Goal: Task Accomplishment & Management: Use online tool/utility

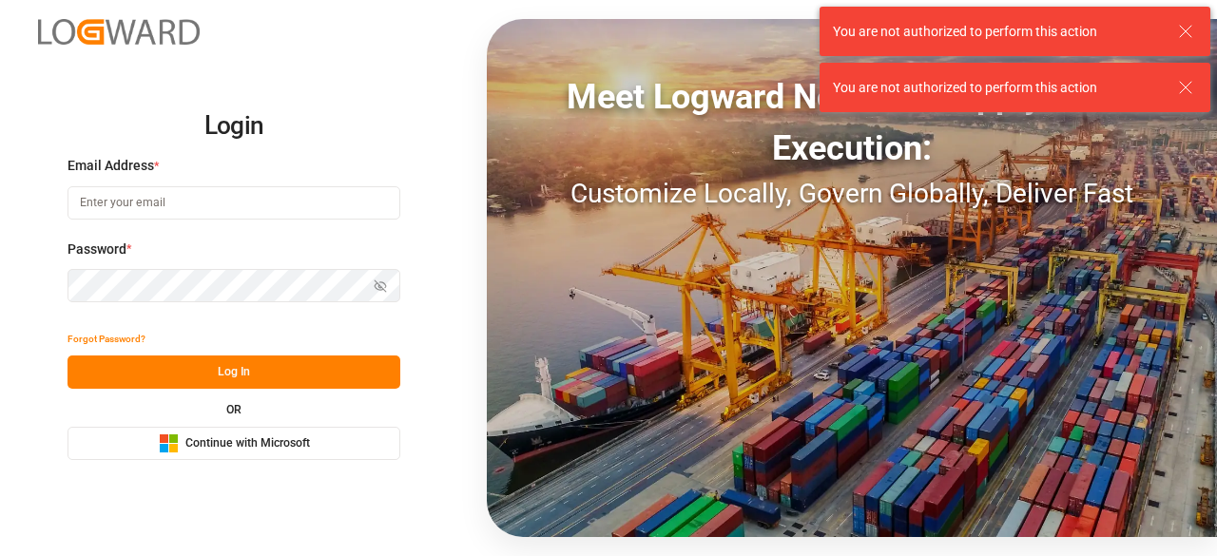
click at [155, 214] on input at bounding box center [233, 202] width 333 height 33
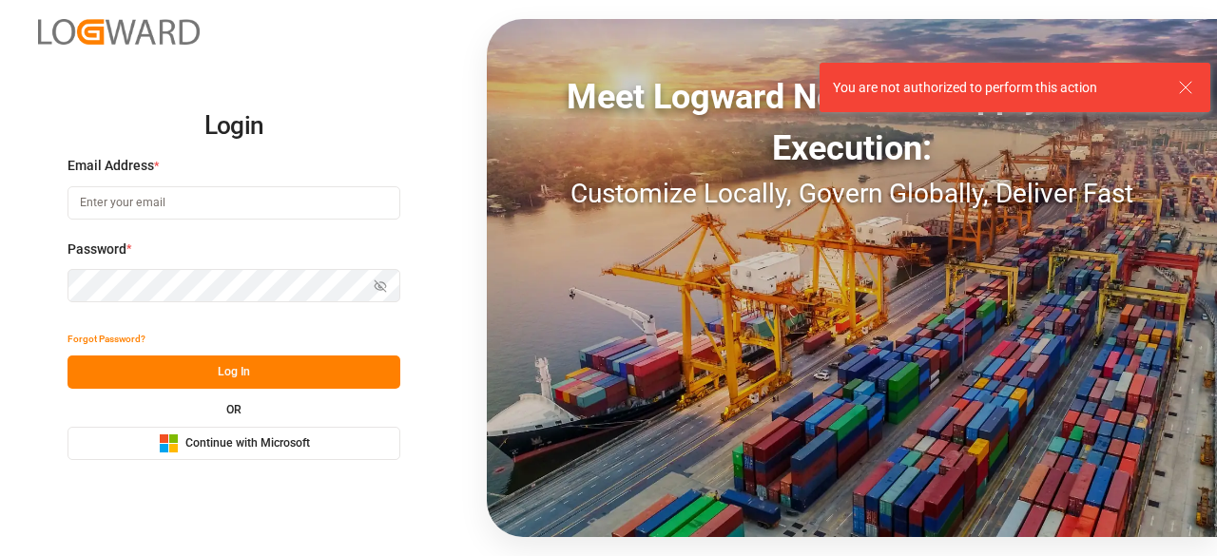
type input "charan.machavarapu@logward.com"
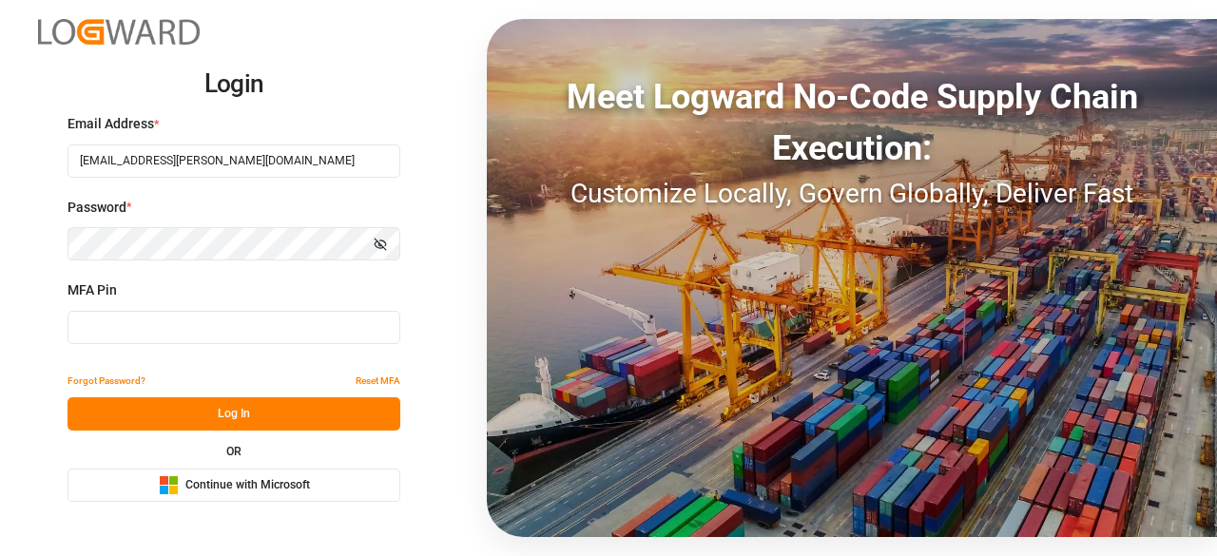
type input "346892"
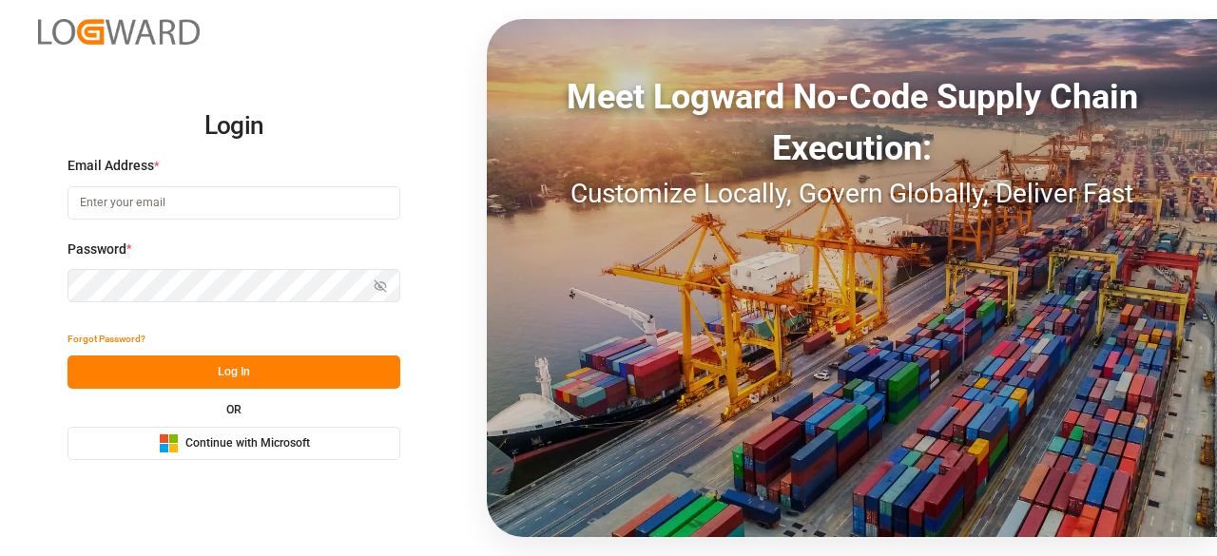
click at [261, 190] on input at bounding box center [233, 202] width 333 height 33
type input "charan.machavarapu@logward.com"
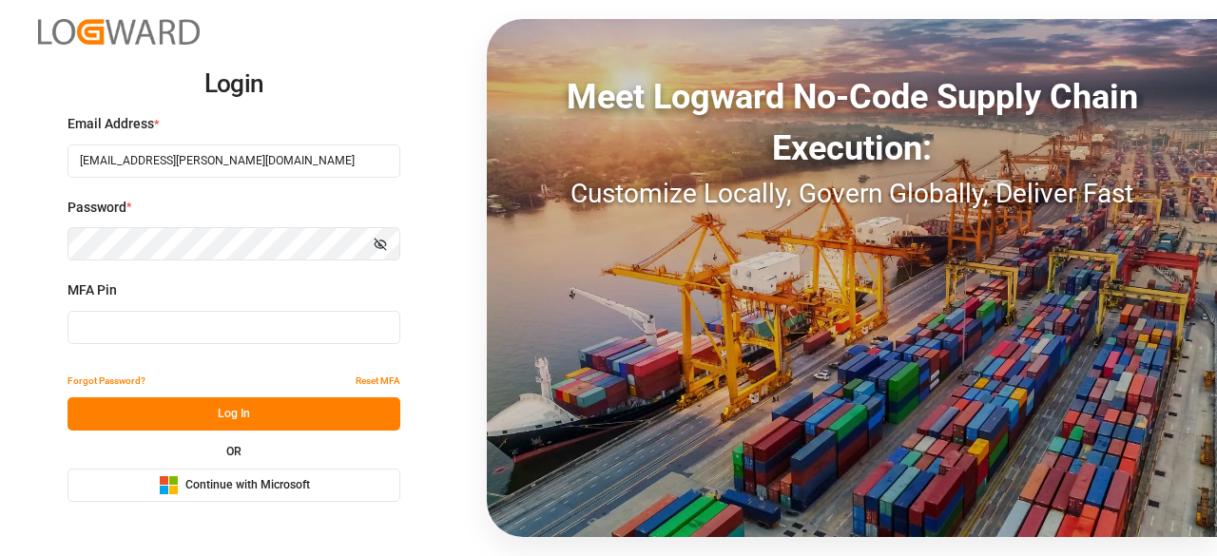
type input "197343"
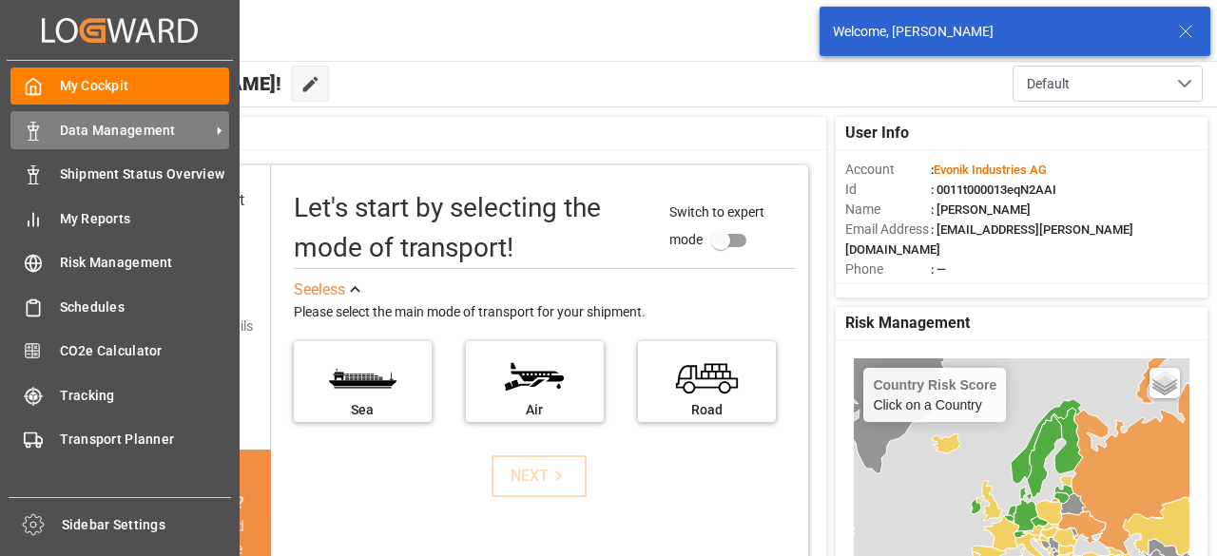
click at [106, 127] on span "Data Management" at bounding box center [135, 131] width 150 height 20
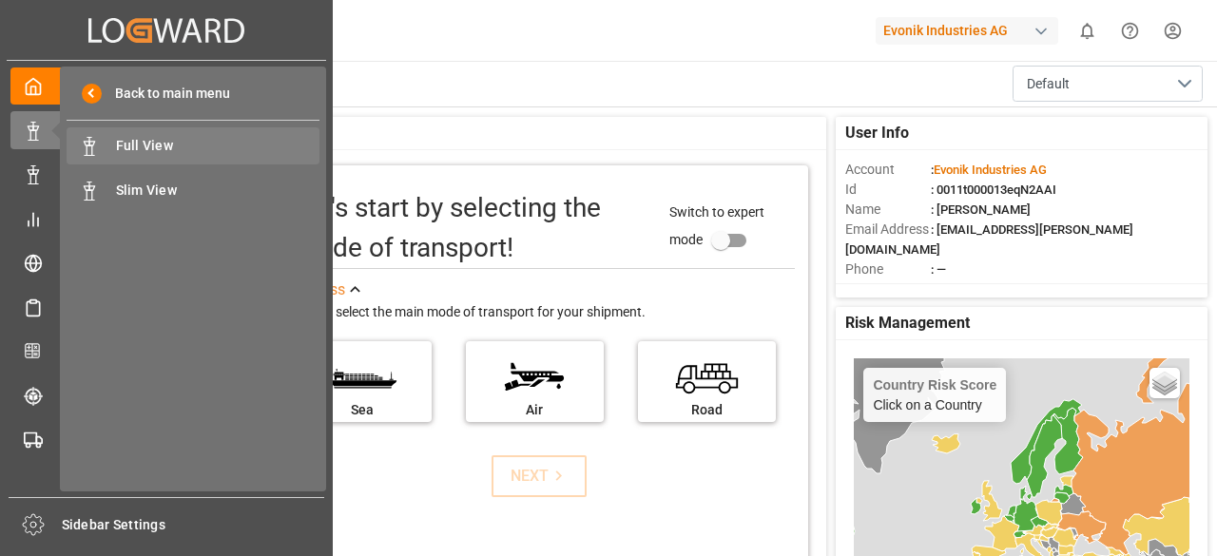
click at [123, 148] on span "Full View" at bounding box center [218, 146] width 204 height 20
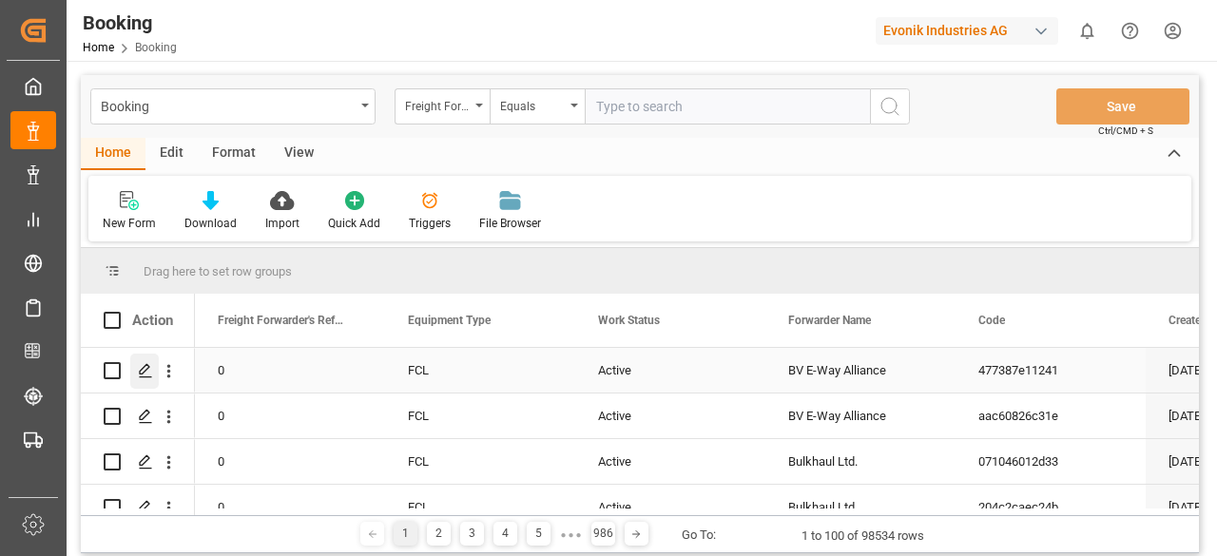
click at [149, 372] on icon "Press SPACE to select this row." at bounding box center [145, 370] width 15 height 15
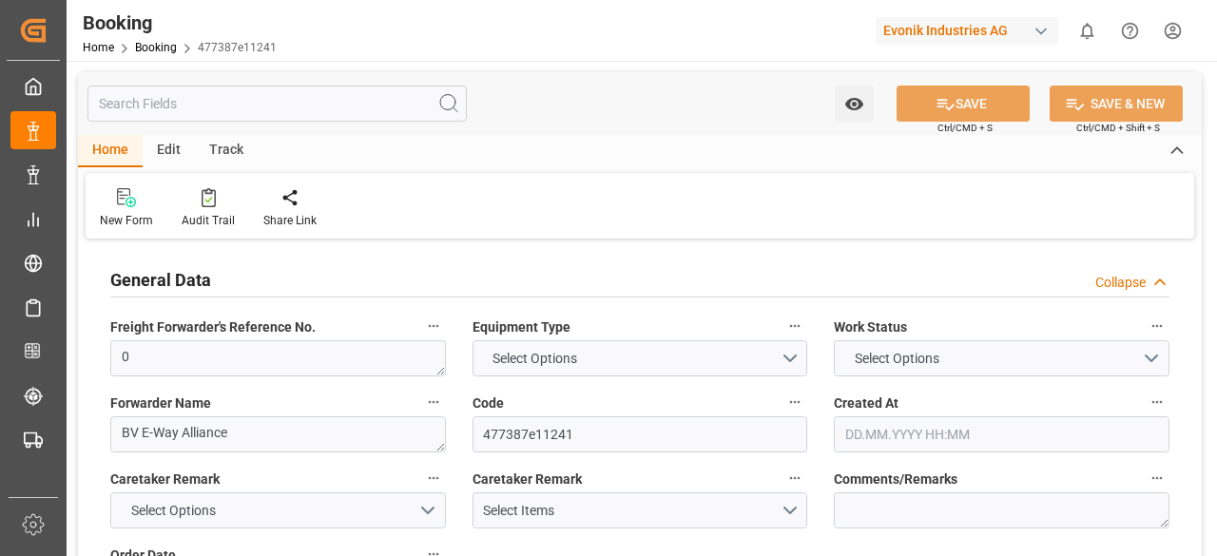
type input "7001245983"
type input "EUNWC"
type input "ILASH"
type input "12.08.2025 06:21"
type input "12.08.2025"
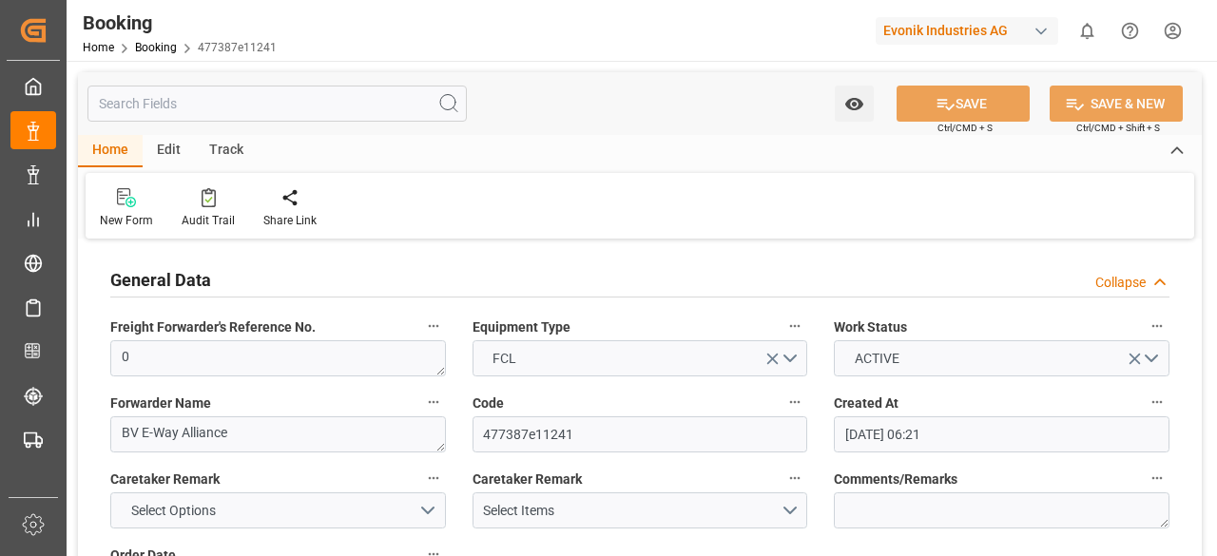
type input "20.09.2025"
type input "20.08.2025"
type input "18.08.2025"
click at [223, 109] on input "text" at bounding box center [276, 104] width 379 height 36
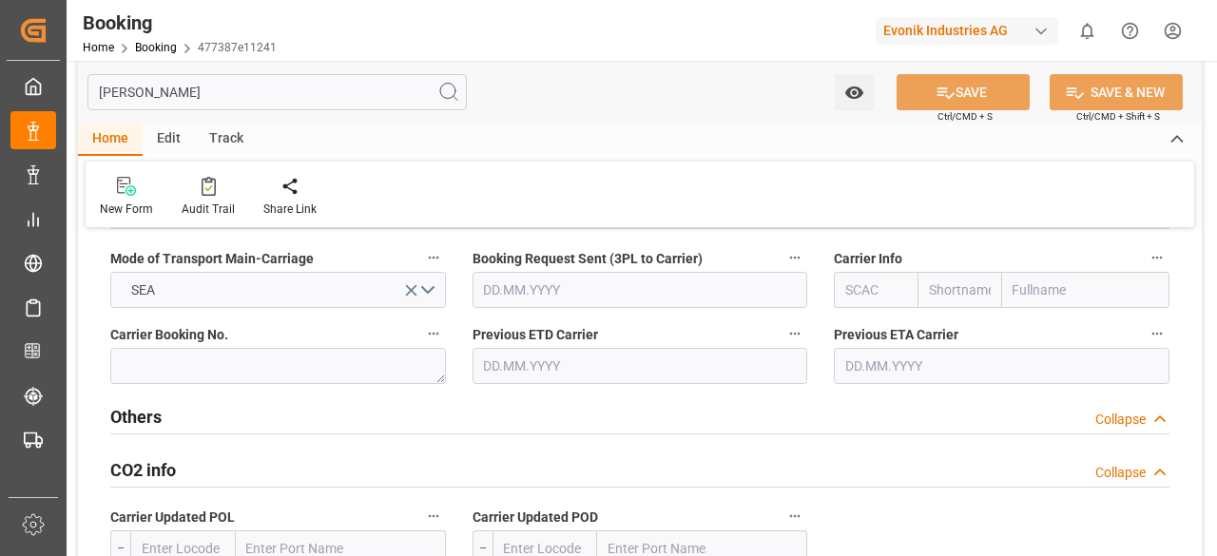
scroll to position [310, 0]
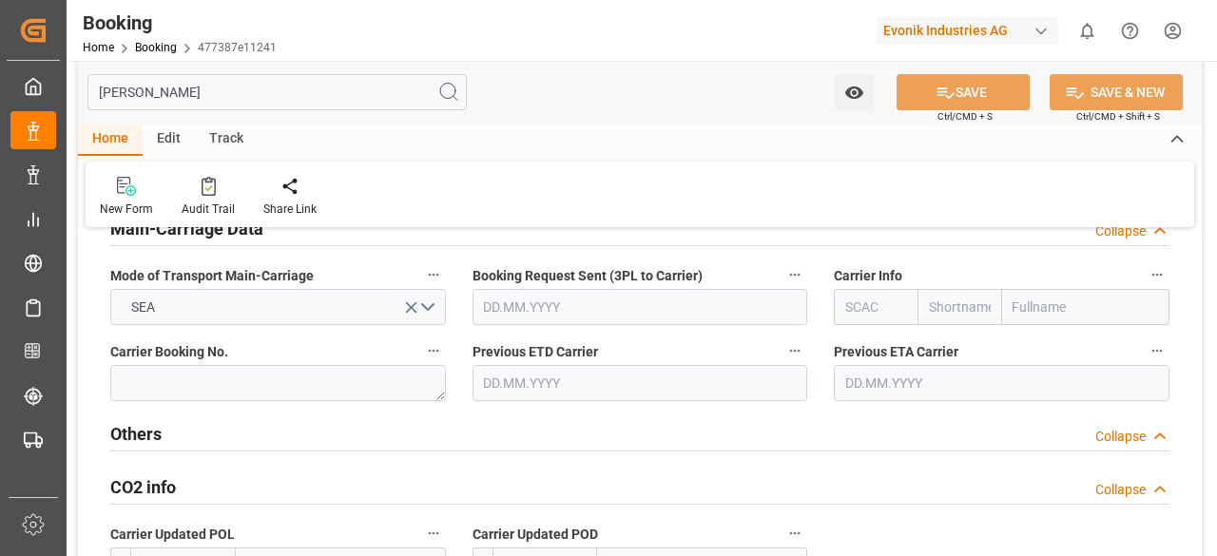
click at [169, 94] on input "[PERSON_NAME]" at bounding box center [276, 92] width 379 height 36
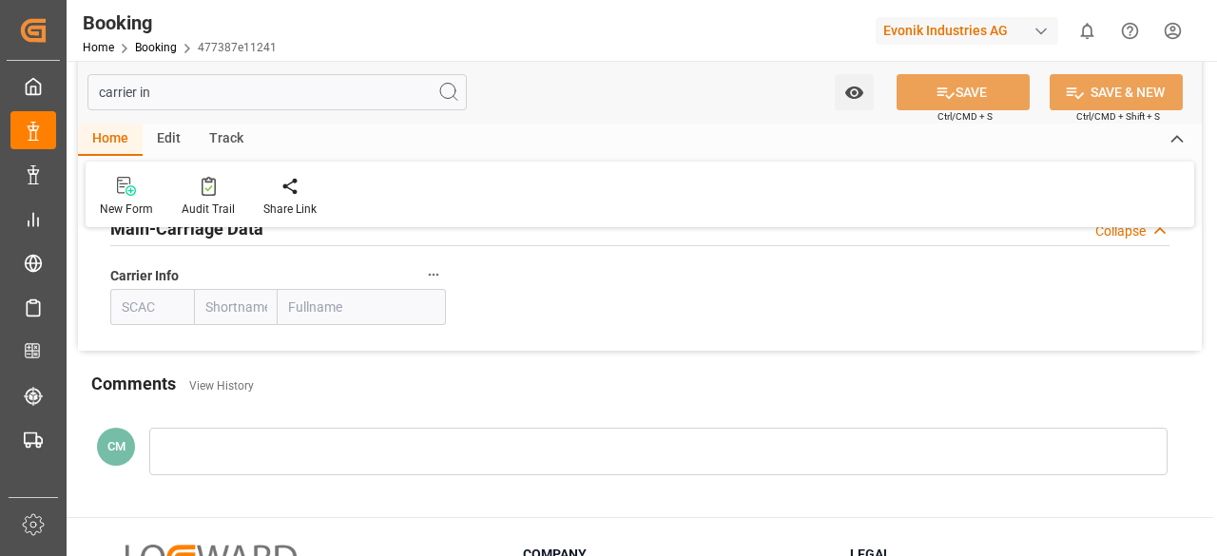
scroll to position [0, 0]
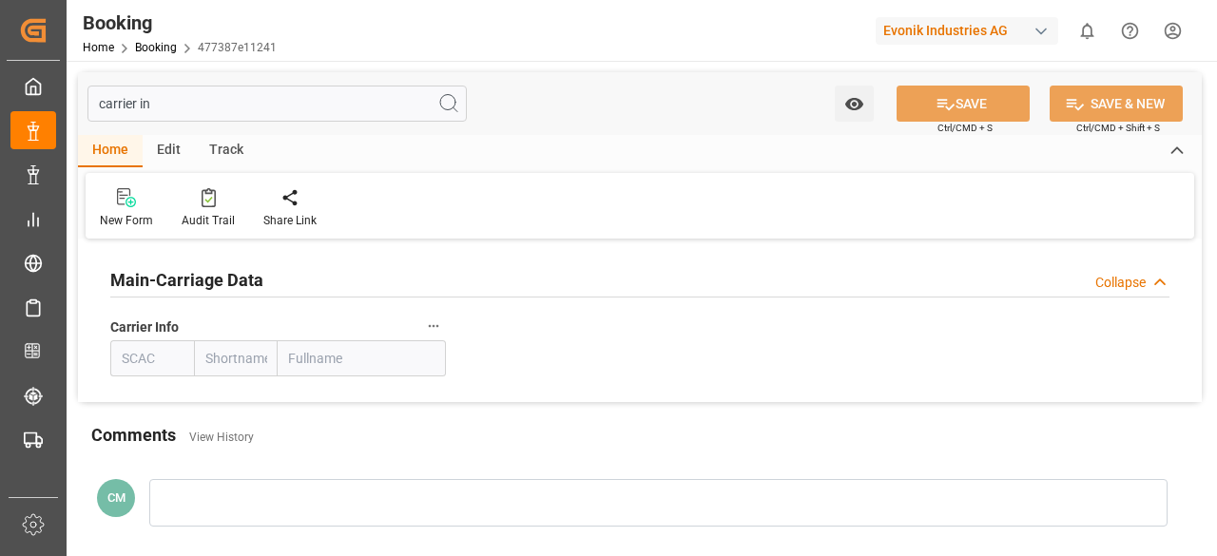
type input "carrier in"
click at [432, 324] on icon "button" at bounding box center [433, 325] width 15 height 15
click at [591, 246] on div at bounding box center [608, 278] width 1217 height 556
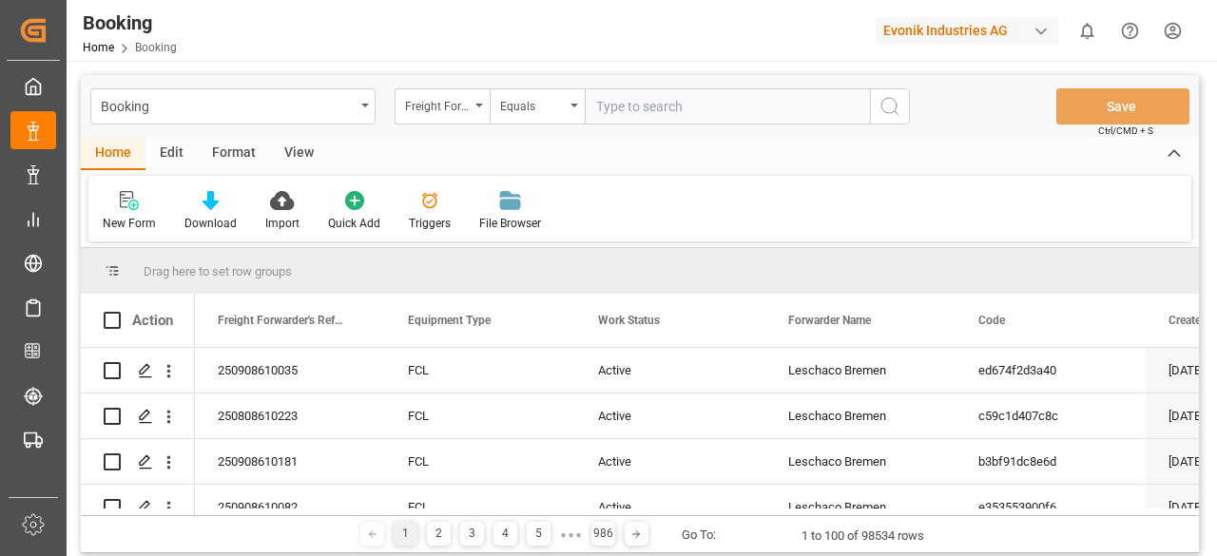
click at [479, 111] on div "Freight Forwarder's Reference No." at bounding box center [441, 106] width 95 height 36
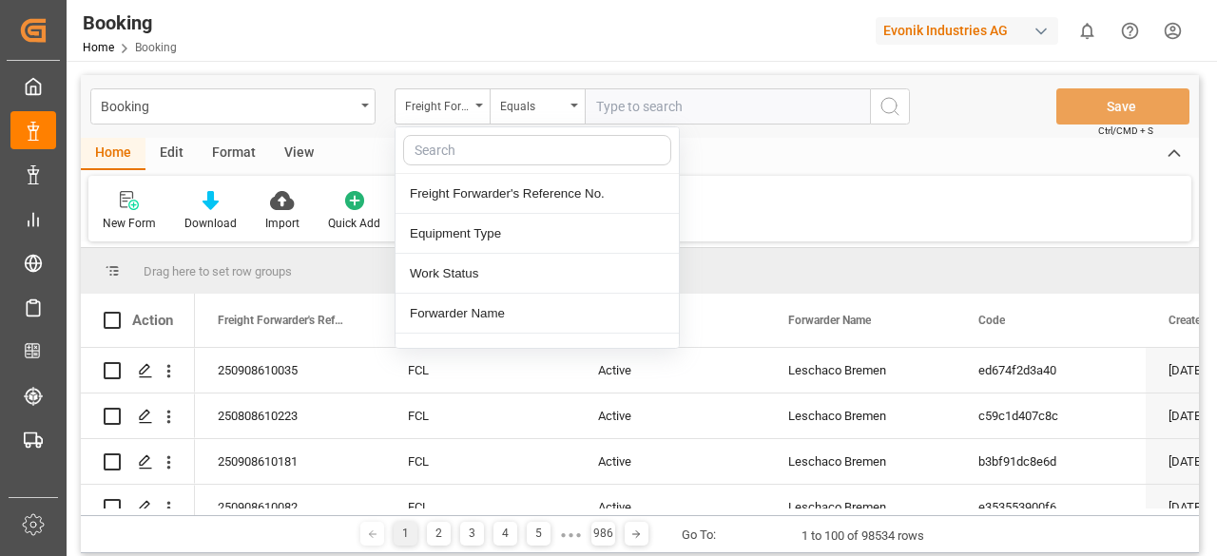
click at [479, 111] on div "Freight Forwarder's Reference No." at bounding box center [441, 106] width 95 height 36
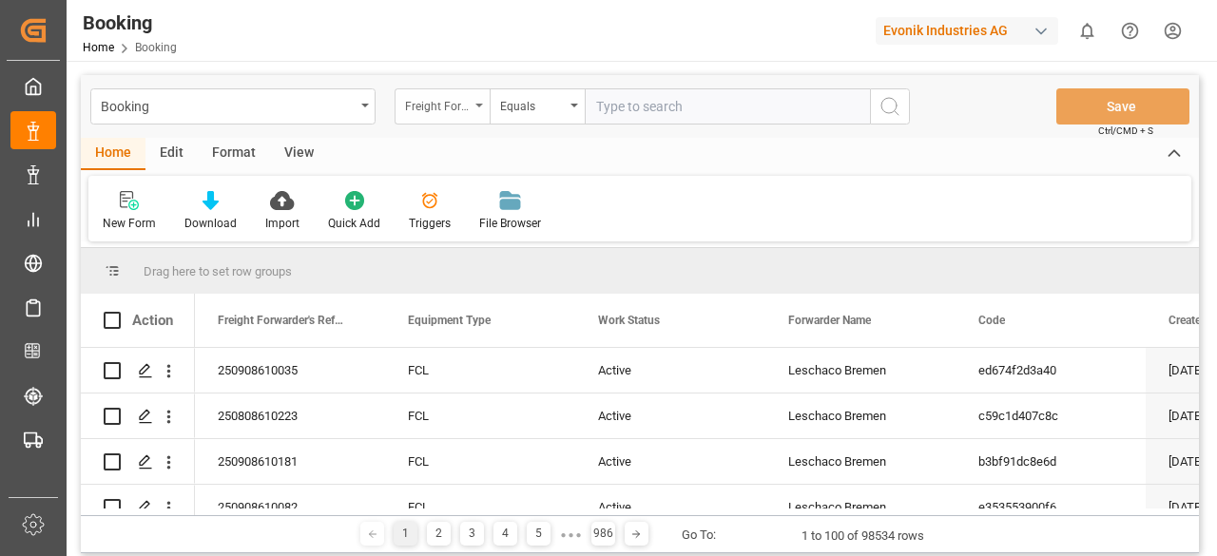
click at [477, 110] on div "Freight Forwarder's Reference No." at bounding box center [441, 106] width 95 height 36
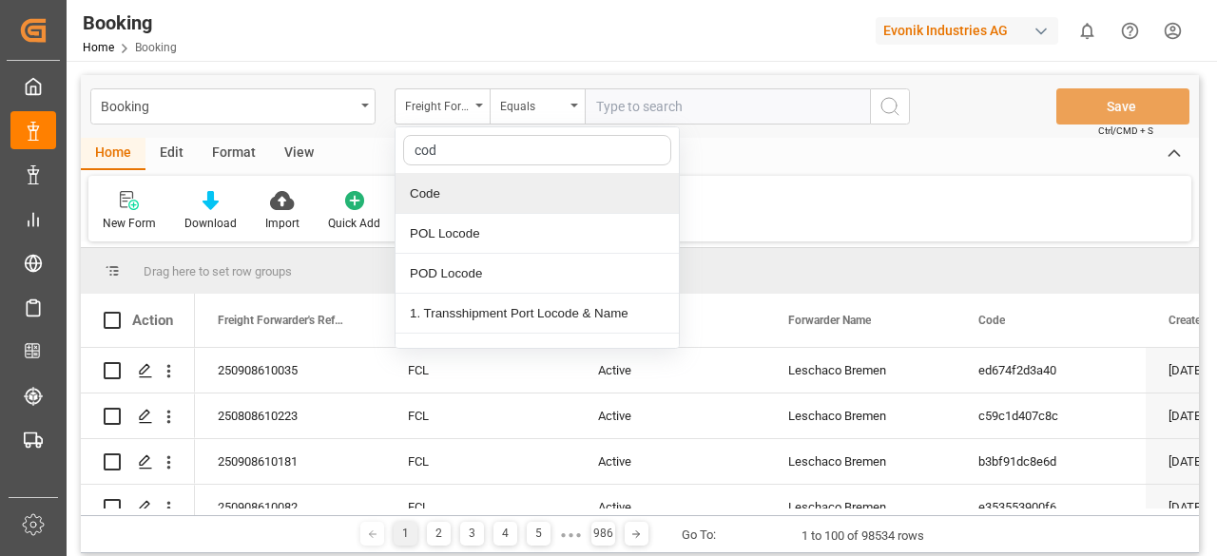
type input "code"
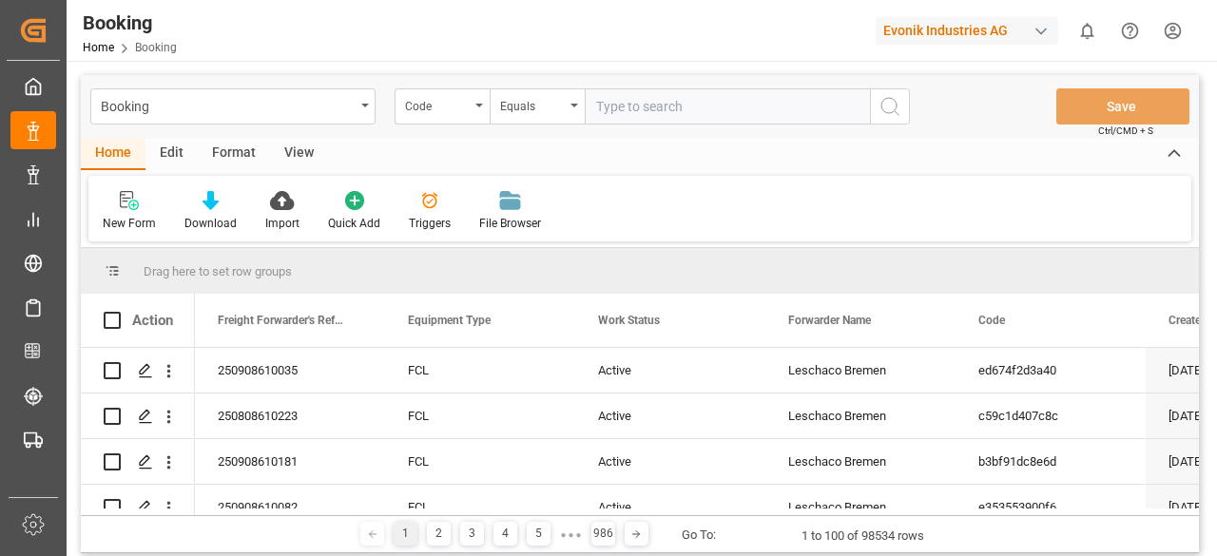
click at [638, 103] on input "text" at bounding box center [727, 106] width 285 height 36
type input "55240851aec7"
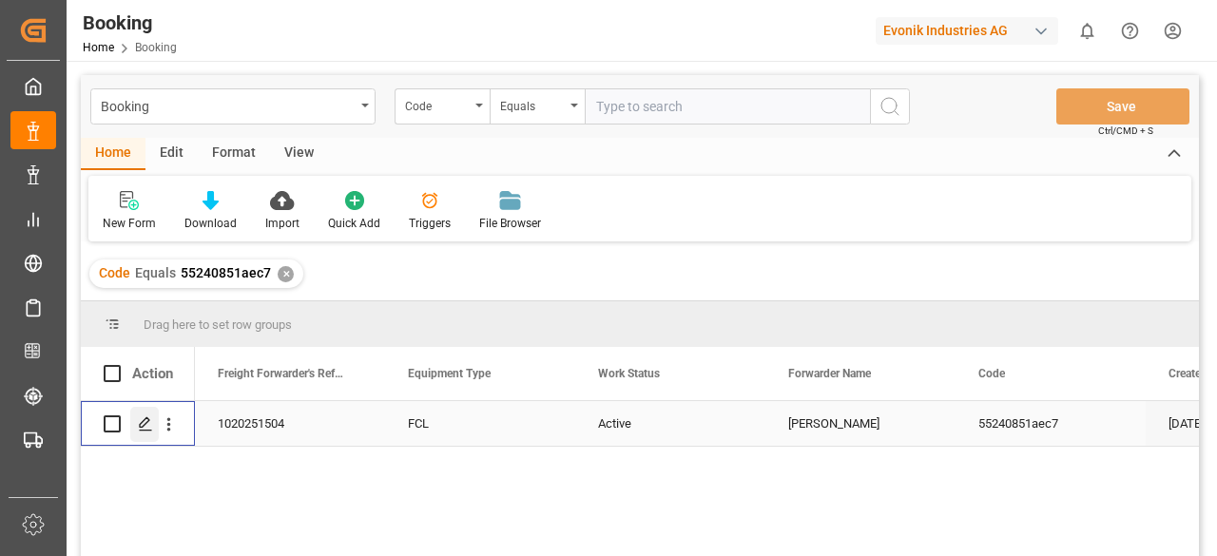
click at [146, 434] on div "Press SPACE to select this row." at bounding box center [144, 424] width 29 height 35
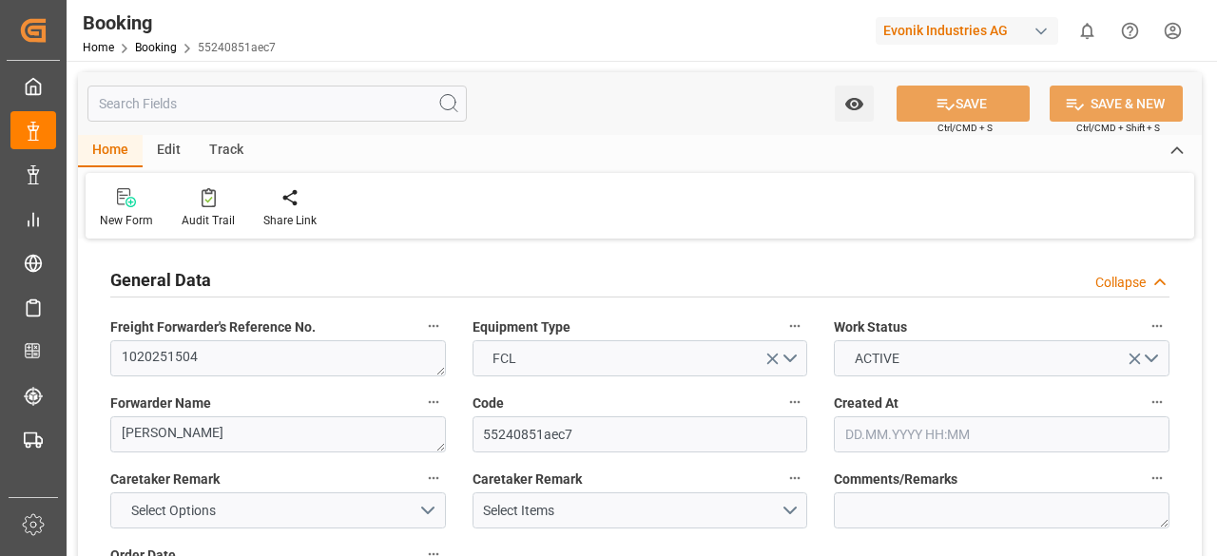
type input "7001227757"
type input "EUNWC"
type input "MYPEN"
type input "21.07.2025 09:42"
type input "21.07.2025"
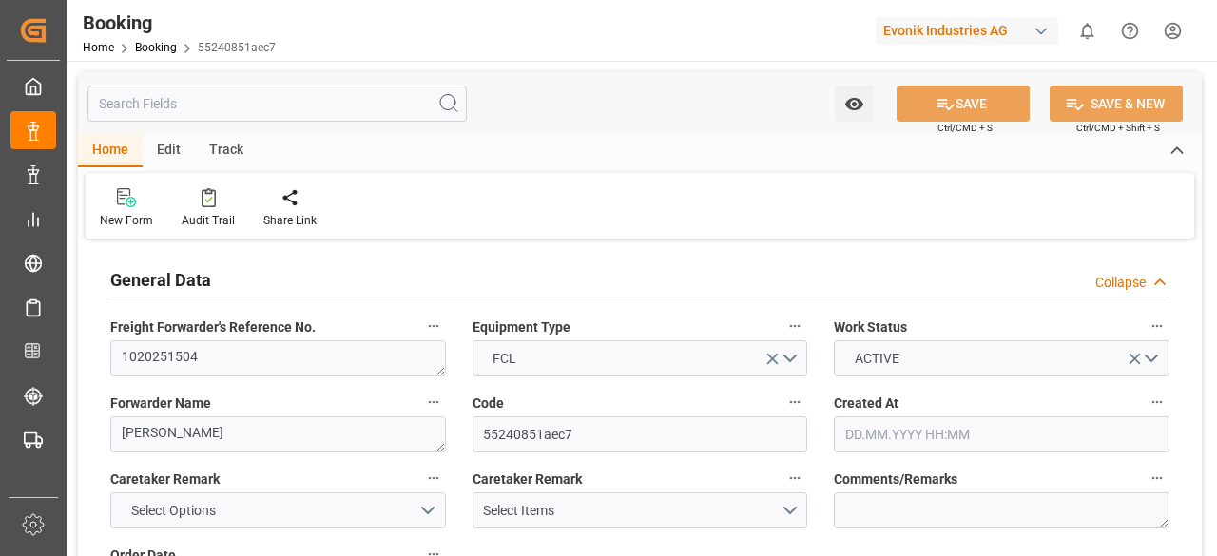
type input "17.09.2025"
type input "28.07.2025"
type input "17.08.2025"
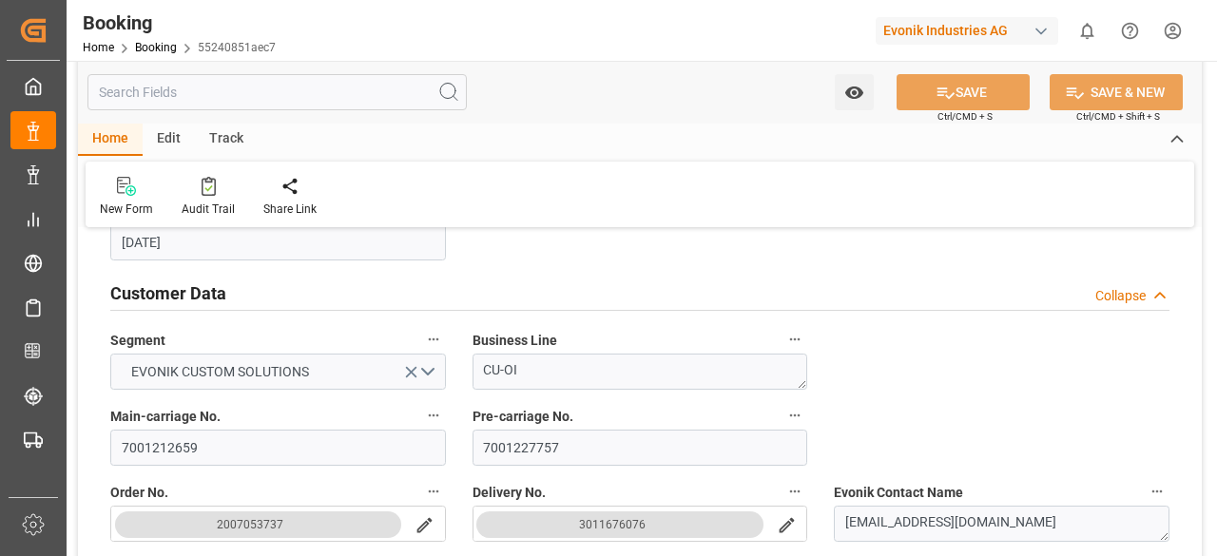
click at [237, 86] on input "text" at bounding box center [276, 92] width 379 height 36
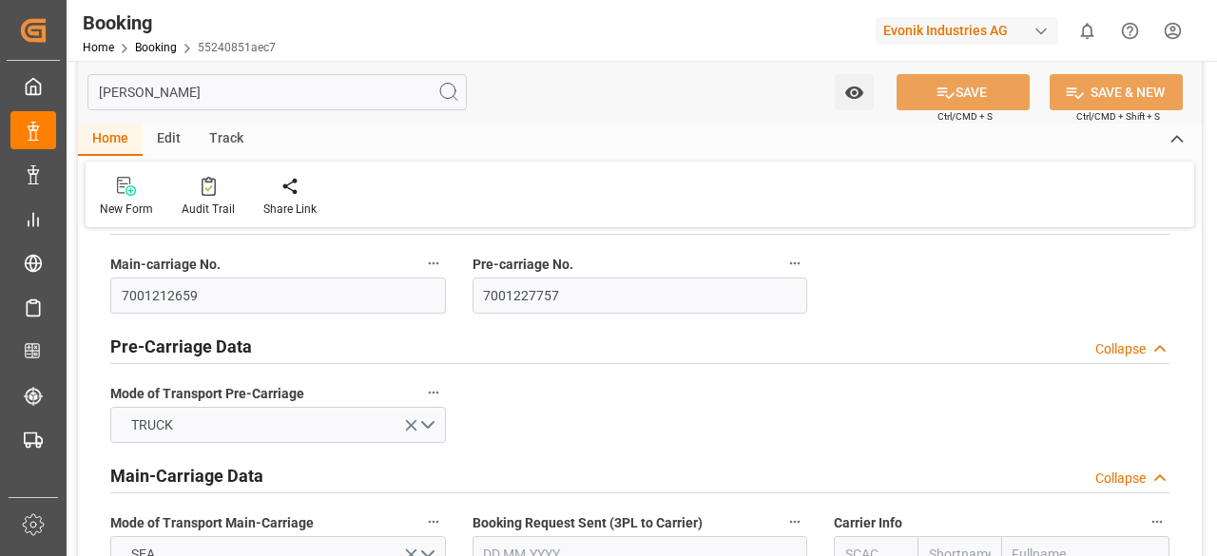
scroll to position [0, 0]
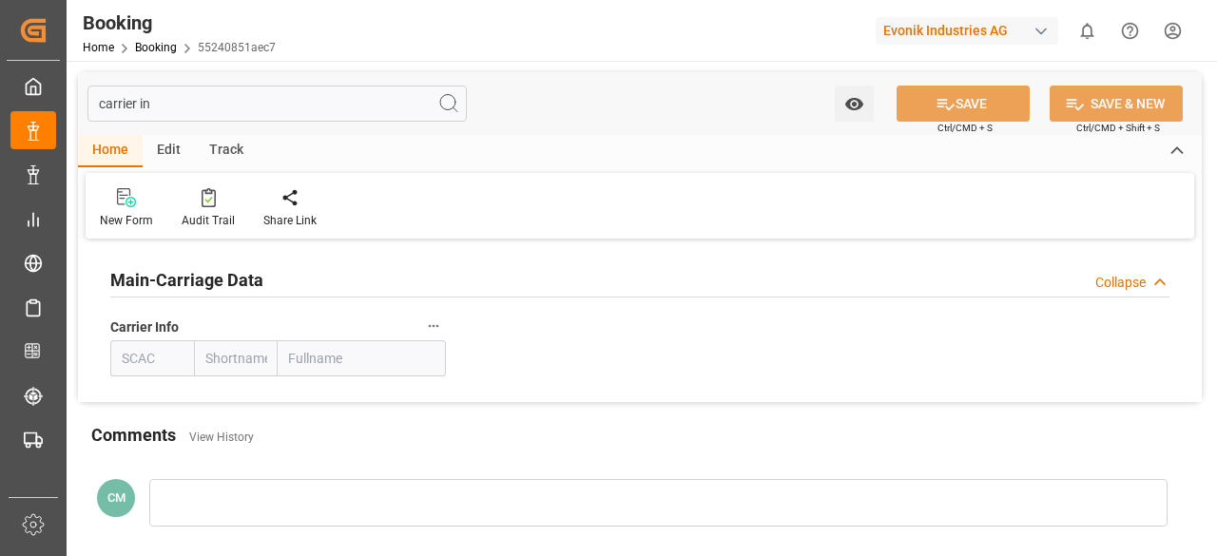
type input "carrier in"
click at [435, 325] on icon "button" at bounding box center [433, 325] width 15 height 15
click at [165, 348] on div at bounding box center [608, 278] width 1217 height 556
click at [165, 348] on body "Created by potrace 1.15, written by Peter Selinger 2001-2017 Created by potrace…" at bounding box center [608, 278] width 1217 height 556
click at [1143, 284] on div "Collapse" at bounding box center [1120, 283] width 50 height 20
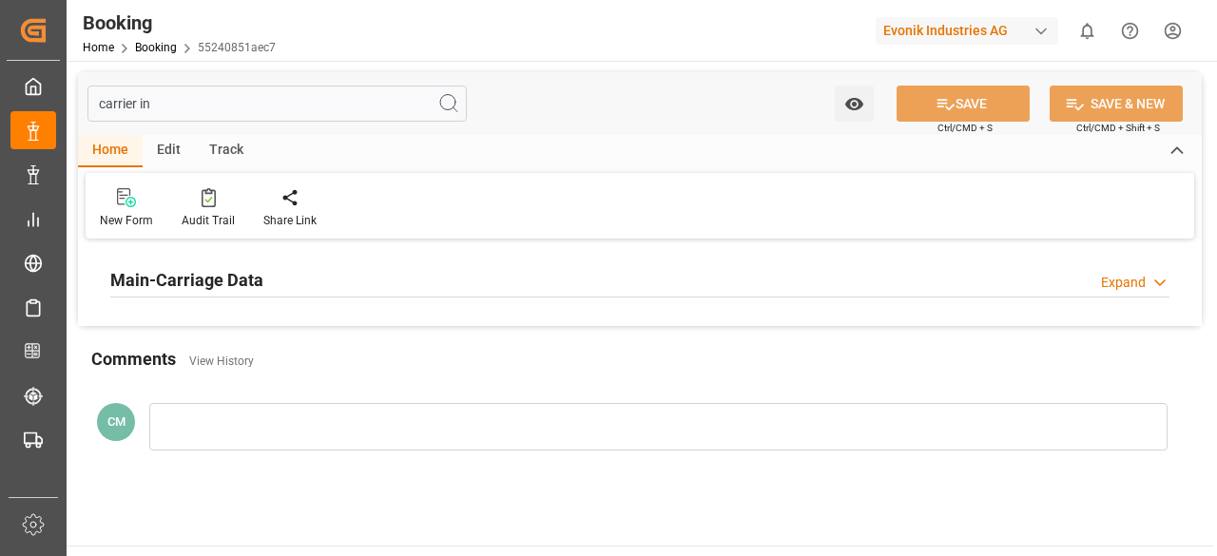
click at [1143, 284] on div "Expand" at bounding box center [1123, 283] width 45 height 20
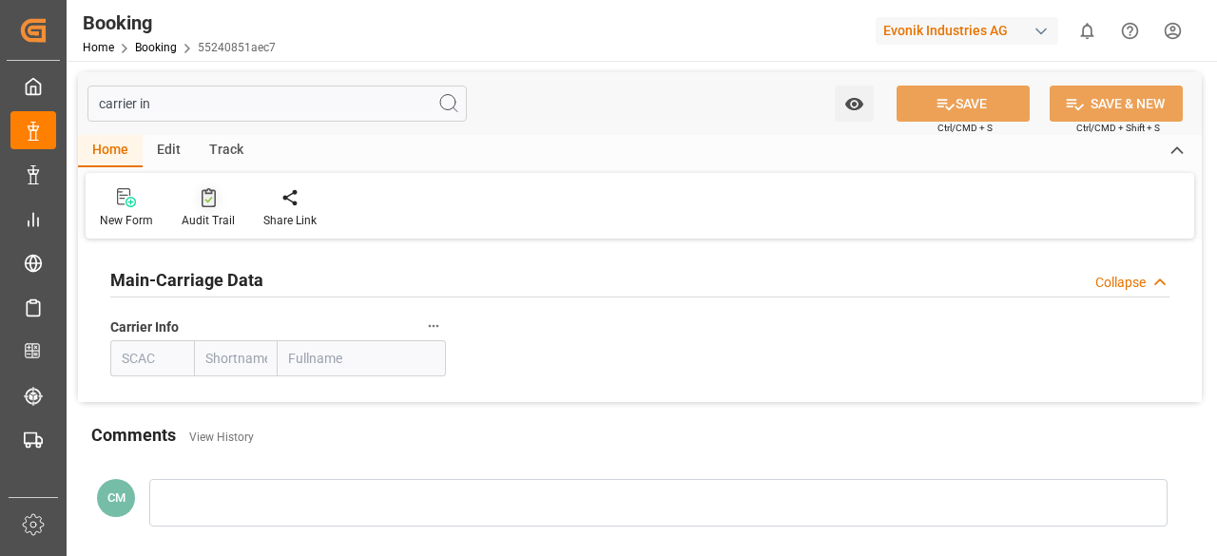
click at [211, 215] on div "Audit Trail" at bounding box center [208, 220] width 53 height 17
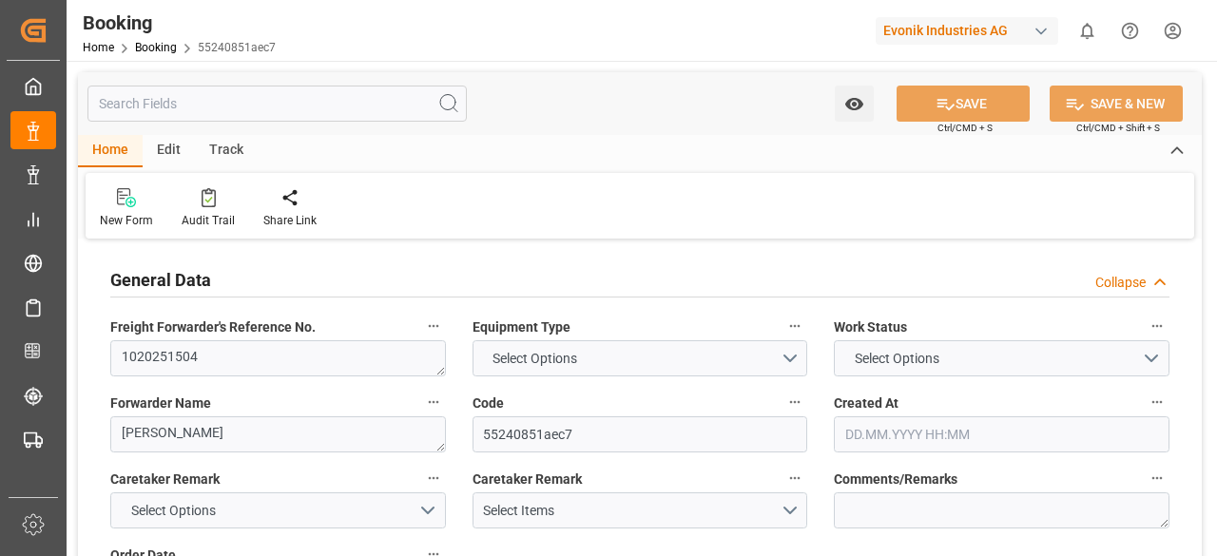
type textarea "1020251504"
type textarea "[PERSON_NAME]"
type input "55240851aec7"
type textarea "CU-OI"
type input "7001212659"
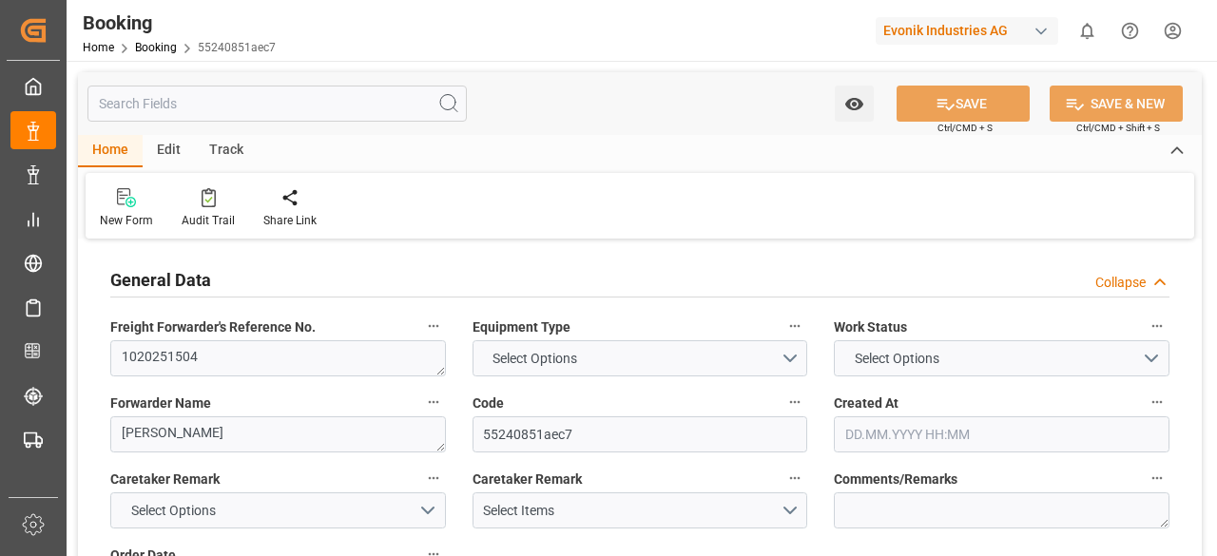
type textarea "poh-hoon.low@evonik.com"
type textarea "CIF"
type textarea "PENANG, MALAYSIA"
type textarea "3"
type textarea "Steinau"
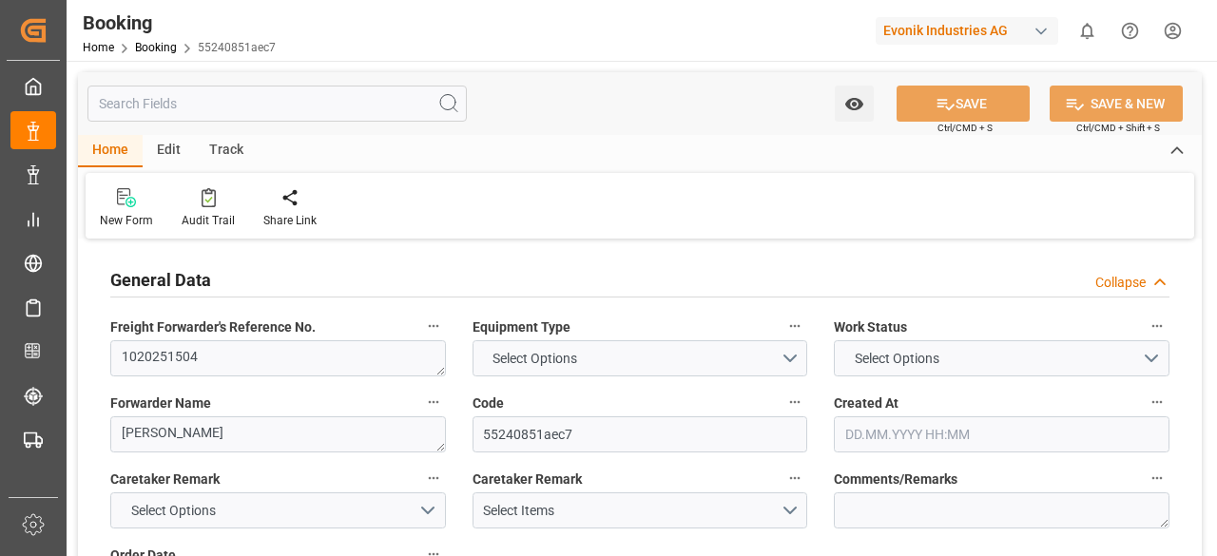
type textarea "FANU1370032"
type input "NWC / EU"
type input "Penang (Georgetown)"
type textarea "vesselName etd eta"
type textarea "INPUT_Evonik_Seeburger_IFTMIN_1003060352_20250817162647856.edi"
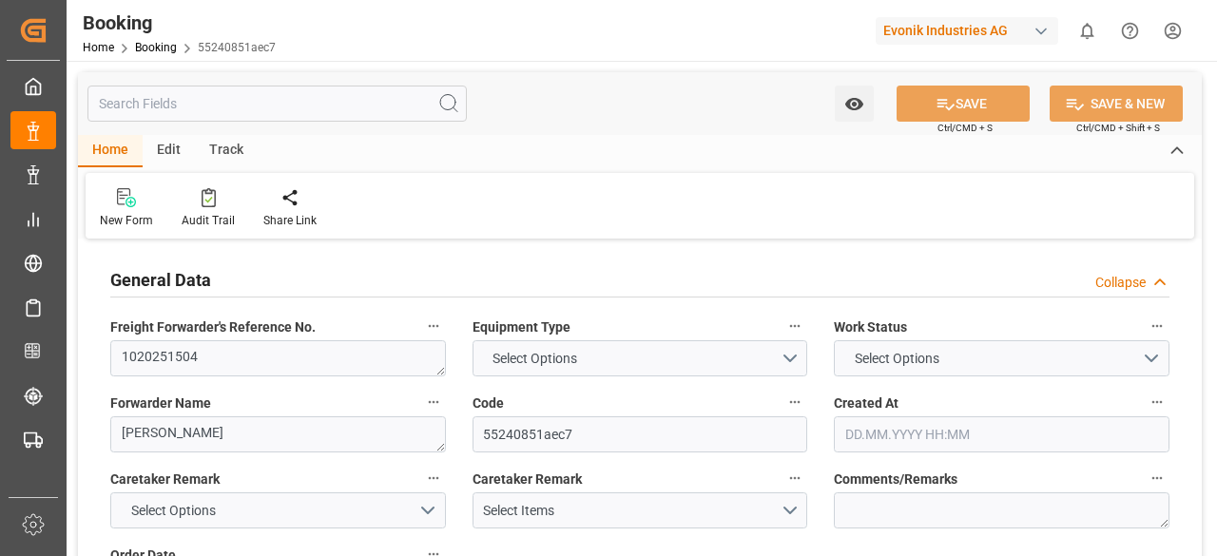
type textarea "INPUT_Evonik_Seeburger_IFTMIN_1002975509_20250721114015236.edi,INPUT_Evonik_See…"
type textarea "IFTMIN"
type input "7001227757"
type input "EUNWC"
type input "MYPEN"
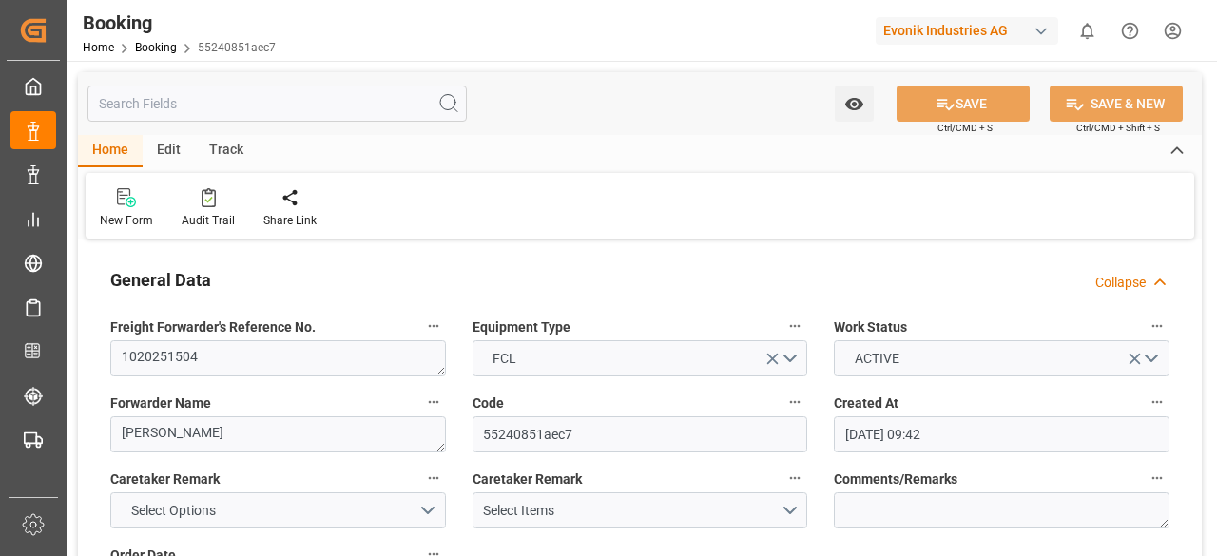
type input "21.07.2025 09:42"
type input "21.07.2025"
type input "17.09.2025"
type input "28.07.2025"
type input "17.08.2025"
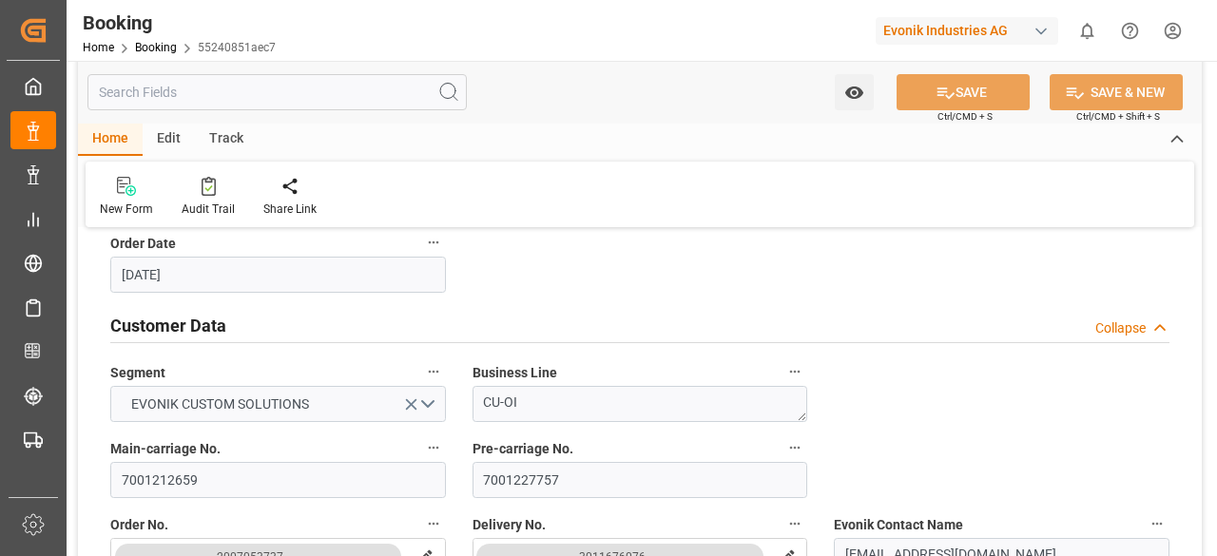
scroll to position [394, 0]
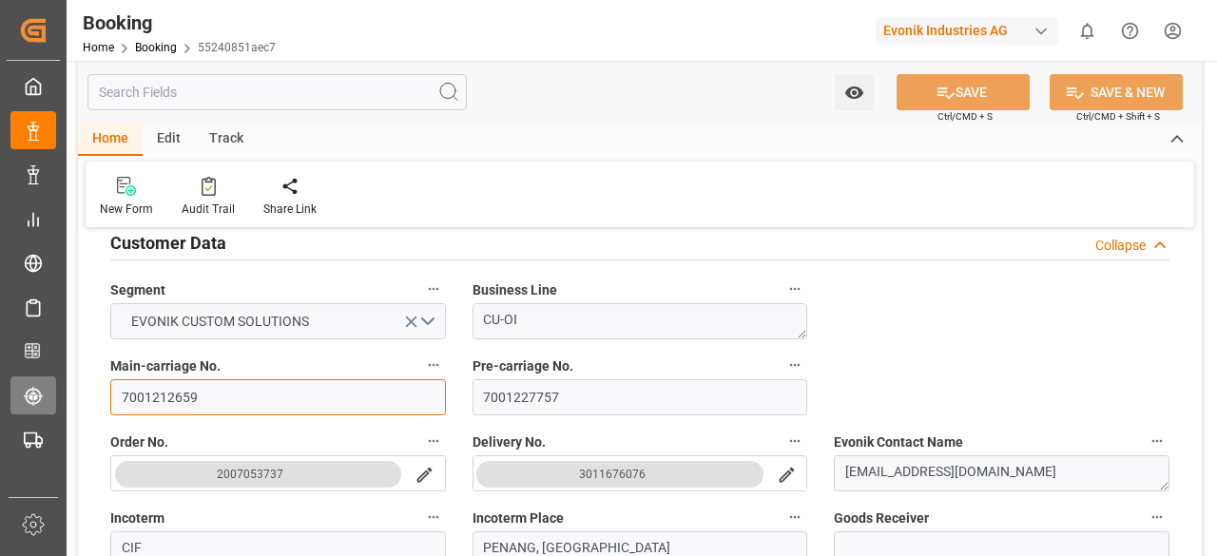
drag, startPoint x: 204, startPoint y: 393, endPoint x: 46, endPoint y: 403, distance: 159.1
click at [46, 403] on div "Created by potrace 1.15, written by Peter Selinger 2001-2017 Created by potrace…" at bounding box center [608, 278] width 1217 height 556
click at [313, 398] on input "7001212659" at bounding box center [278, 397] width 336 height 36
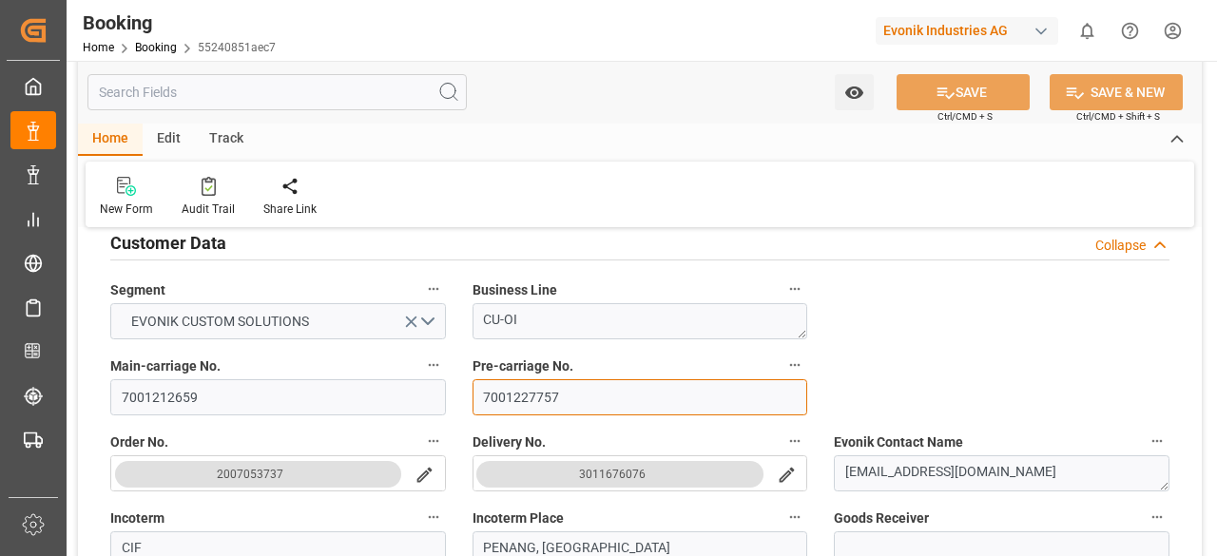
click at [591, 394] on input "7001227757" at bounding box center [640, 397] width 336 height 36
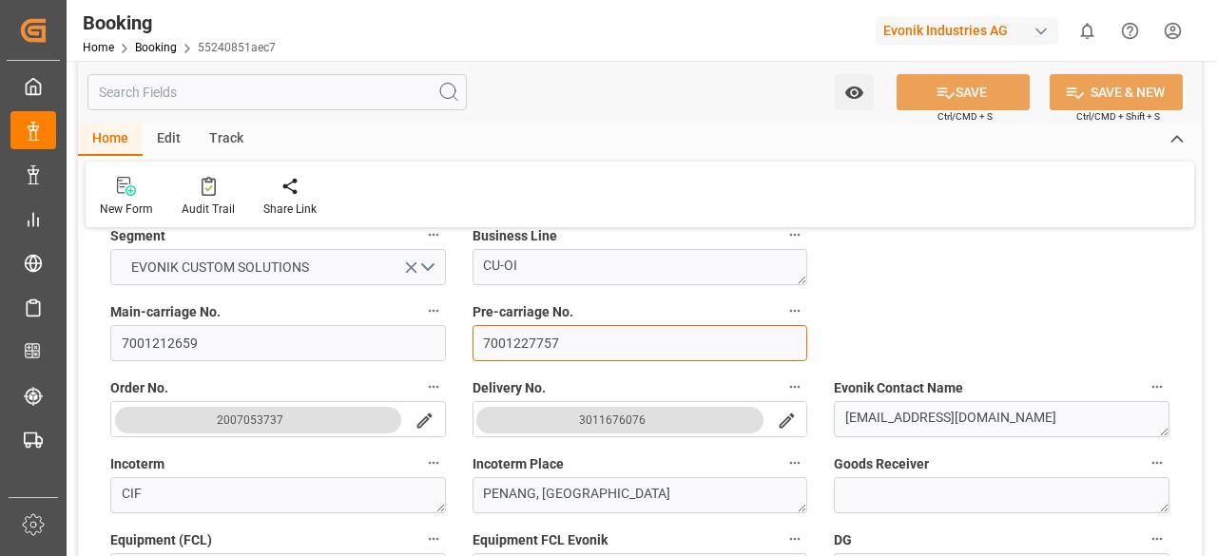
scroll to position [449, 0]
click at [700, 340] on input "7001227757" at bounding box center [640, 343] width 336 height 36
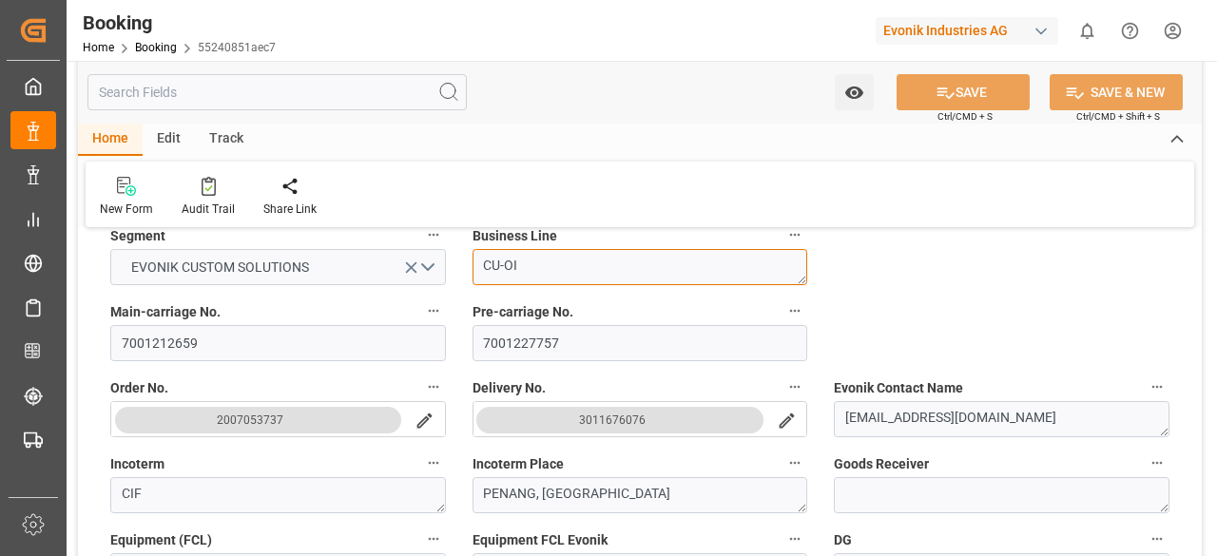
click at [546, 270] on textarea "CU-OI" at bounding box center [640, 267] width 336 height 36
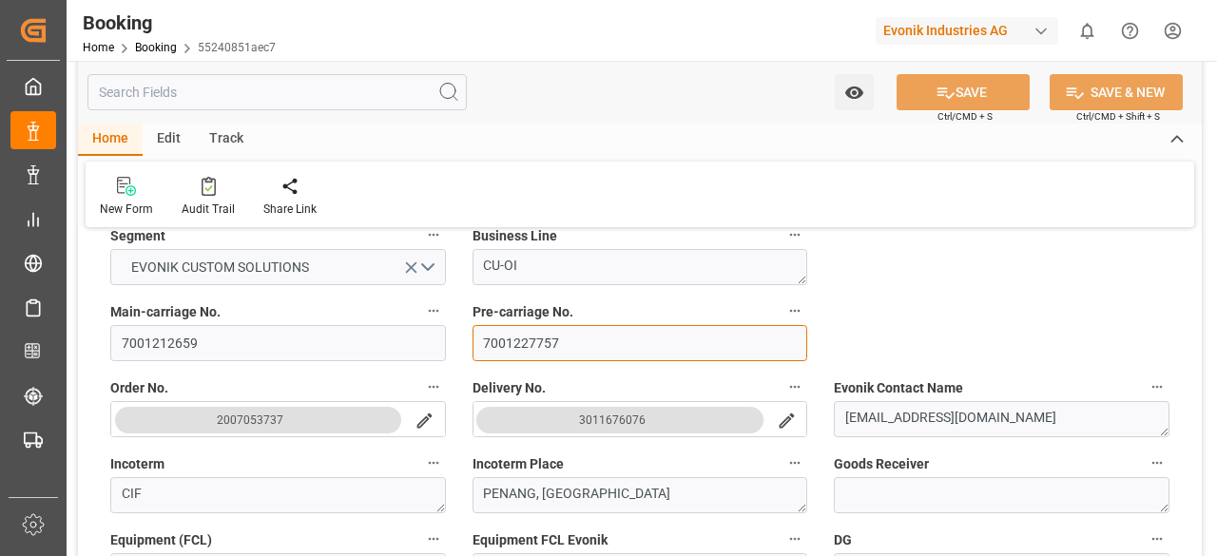
click at [580, 343] on input "7001227757" at bounding box center [640, 343] width 336 height 36
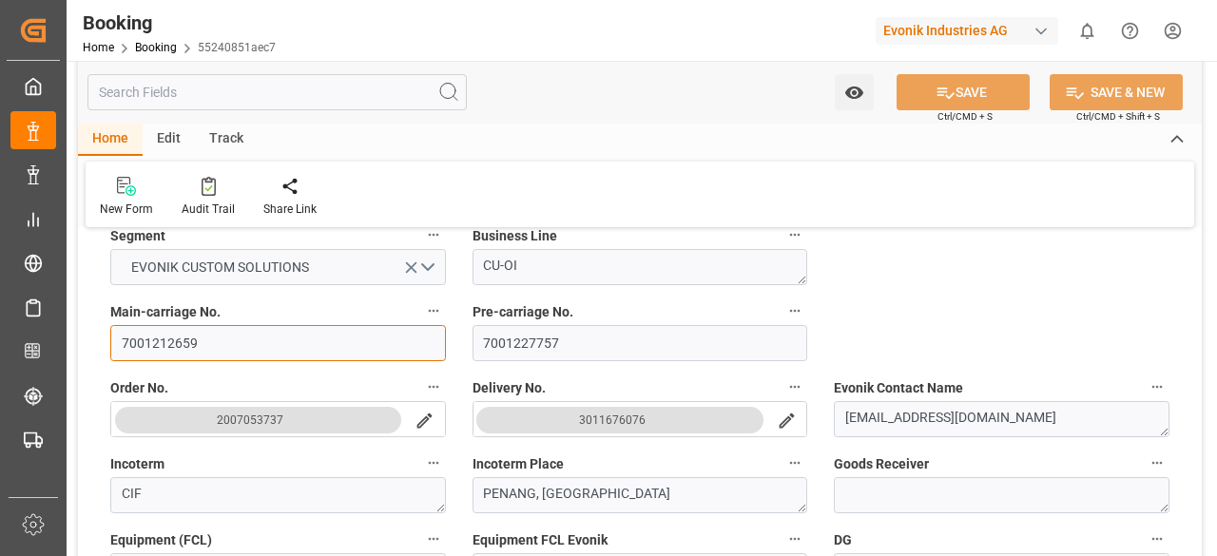
click at [267, 341] on input "7001212659" at bounding box center [278, 343] width 336 height 36
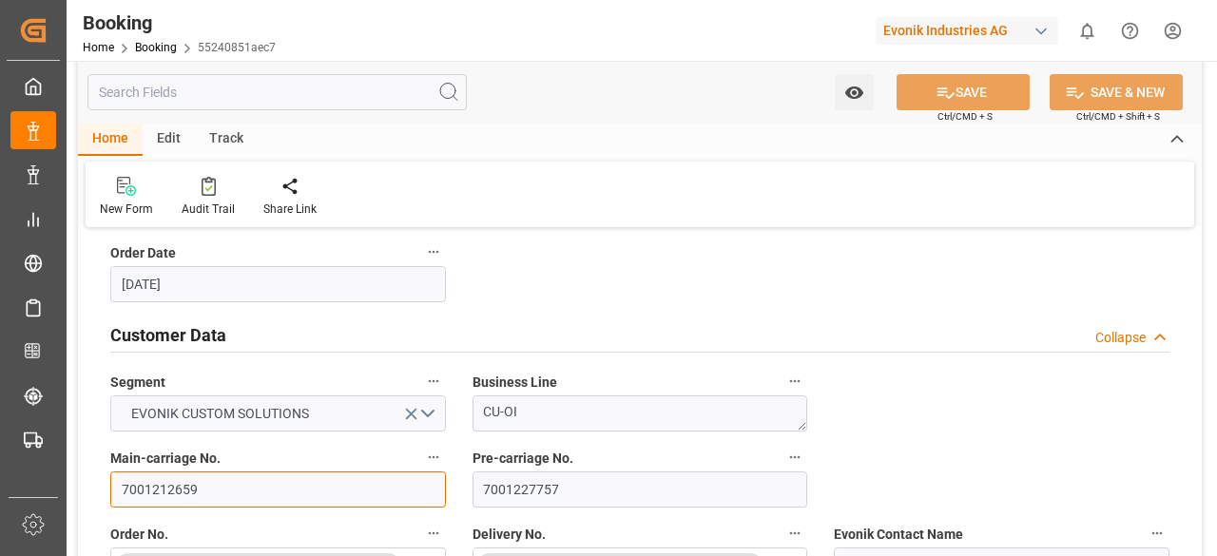
scroll to position [304, 0]
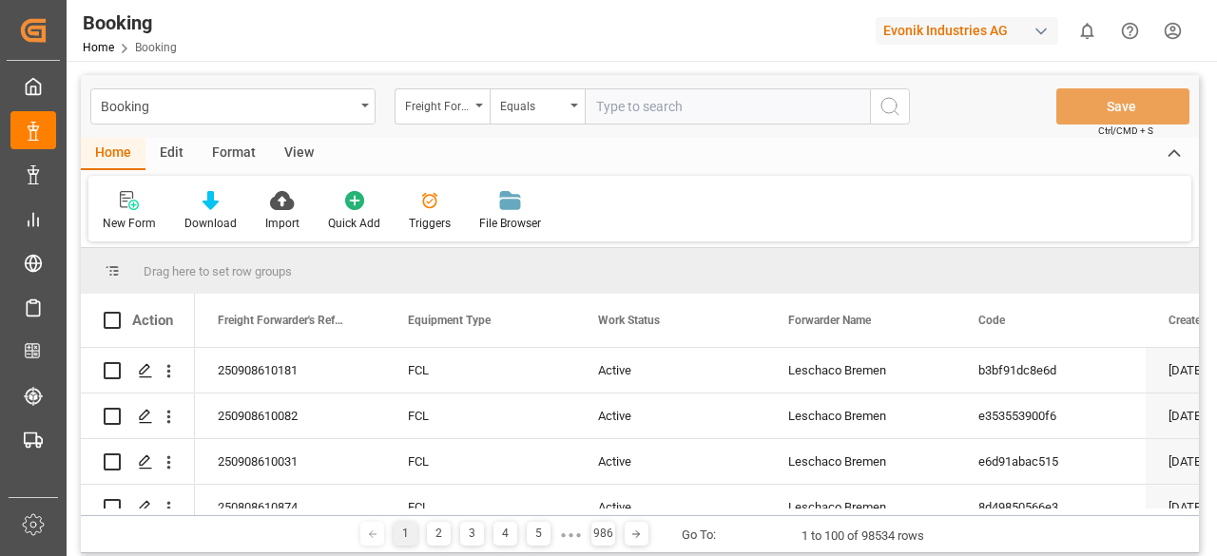
click at [177, 149] on div "Edit" at bounding box center [171, 154] width 52 height 32
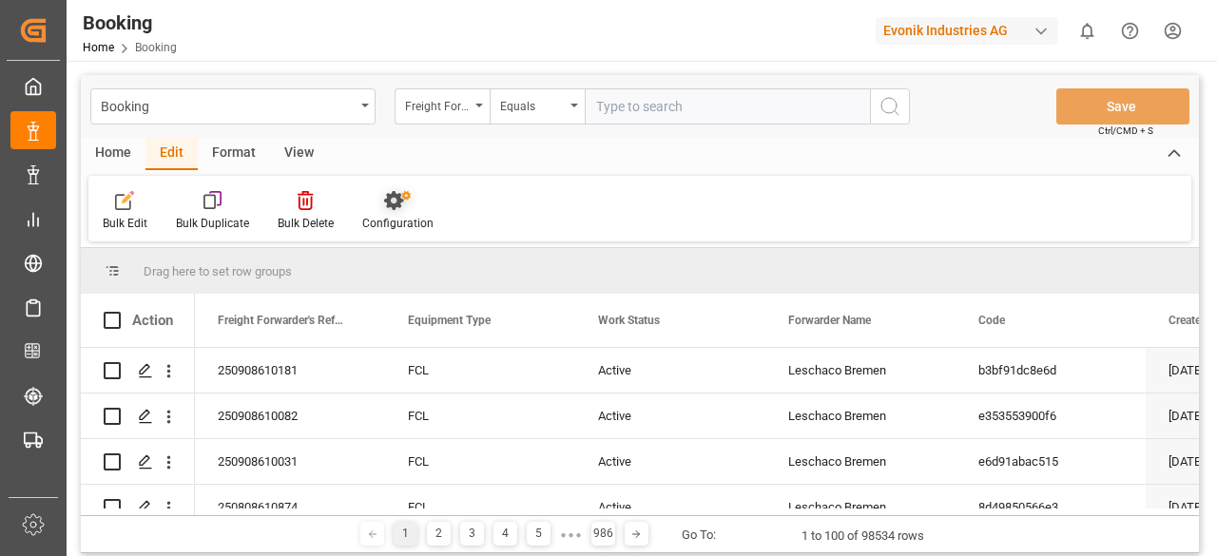
click at [388, 195] on icon at bounding box center [393, 200] width 19 height 19
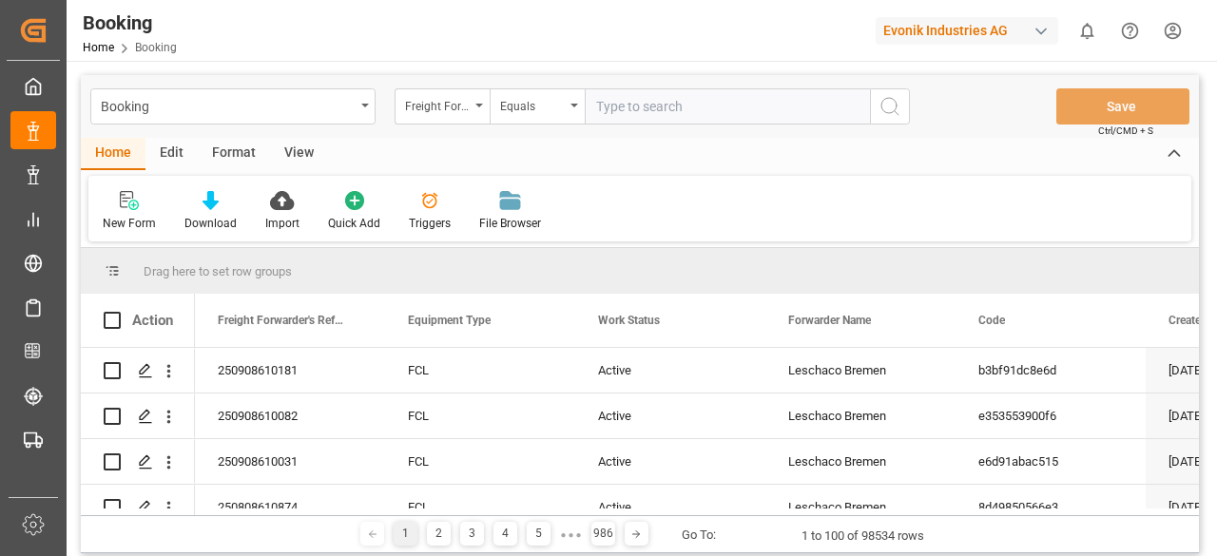
click at [172, 153] on div "Edit" at bounding box center [171, 154] width 52 height 32
click at [159, 155] on div "Edit" at bounding box center [171, 154] width 52 height 32
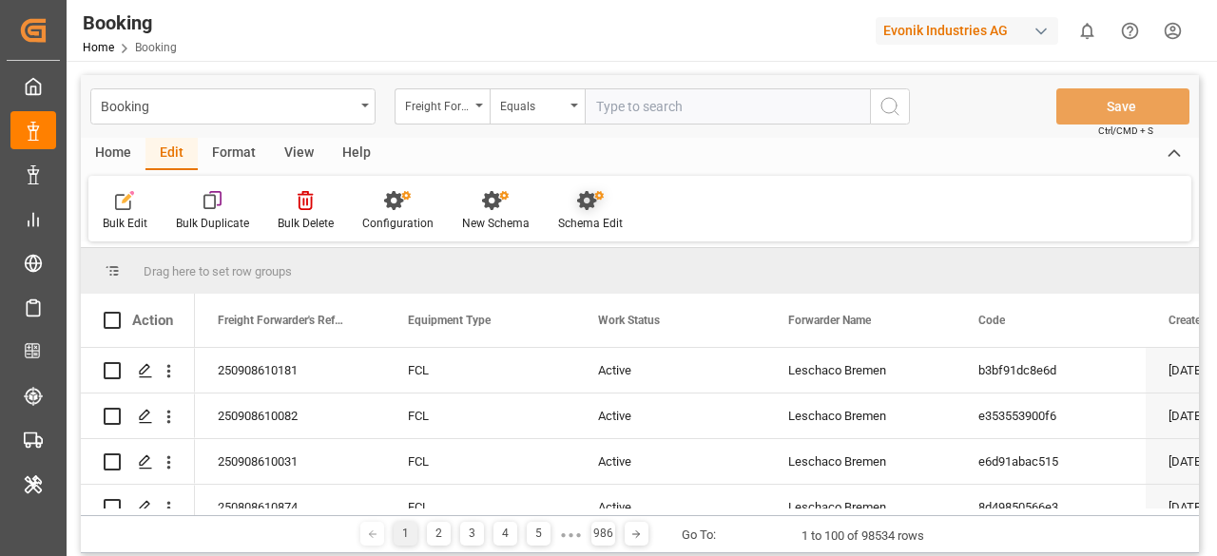
click at [567, 199] on div at bounding box center [590, 200] width 65 height 20
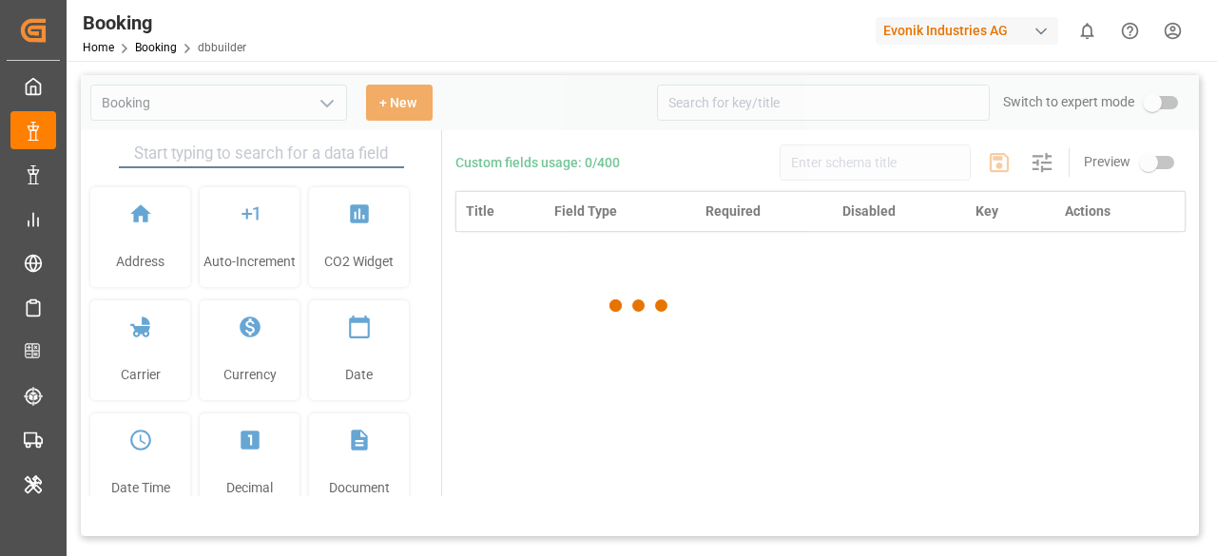
type input "Booking"
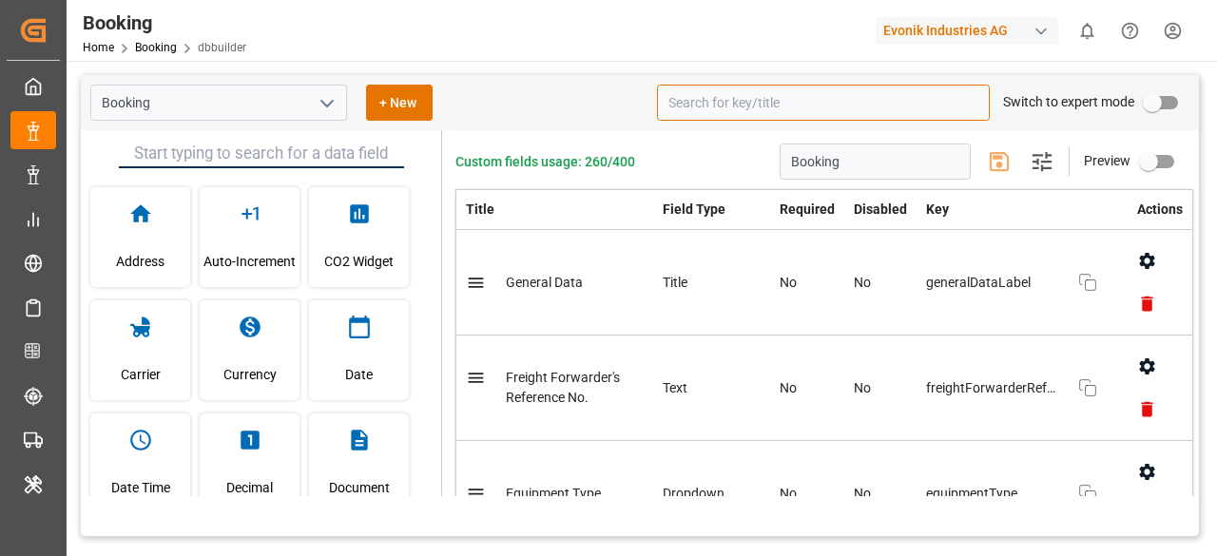
click at [819, 111] on input at bounding box center [823, 103] width 333 height 36
type input "s"
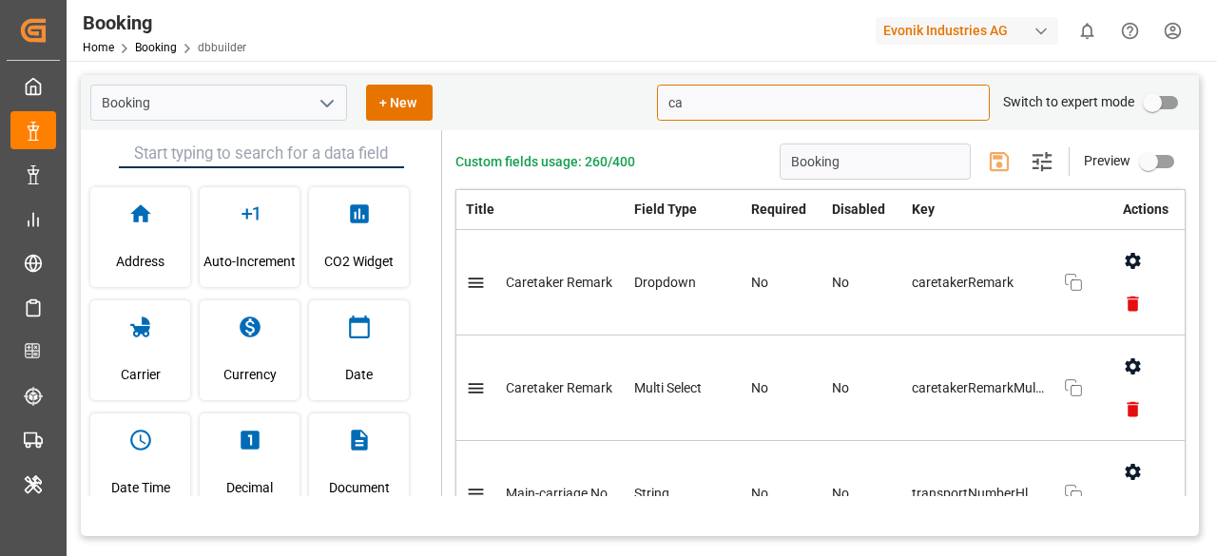
type input "c"
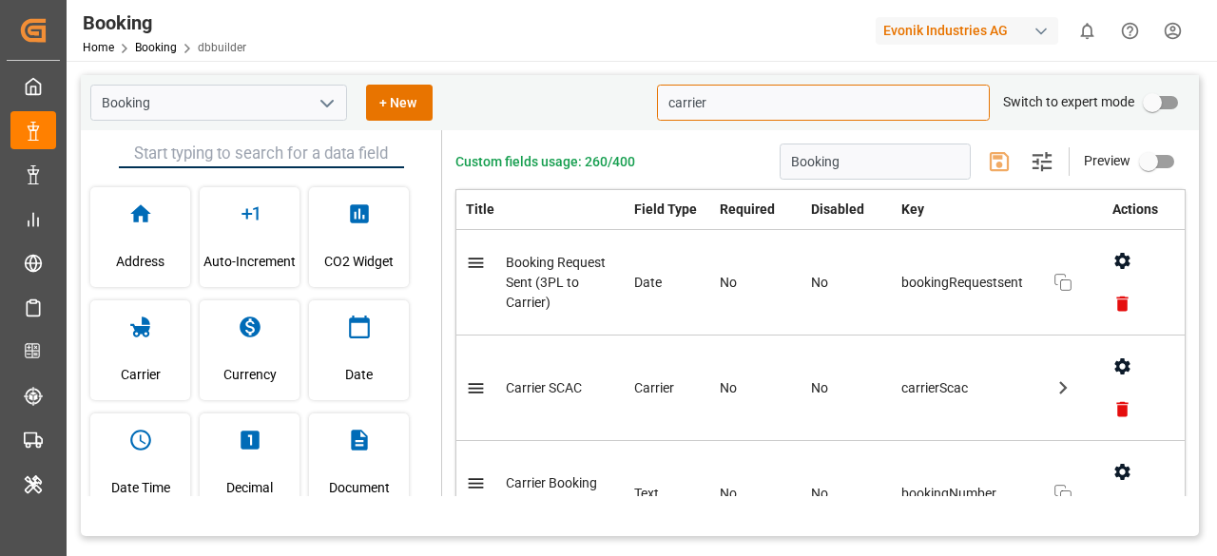
type input "carrier"
